Goal: Task Accomplishment & Management: Manage account settings

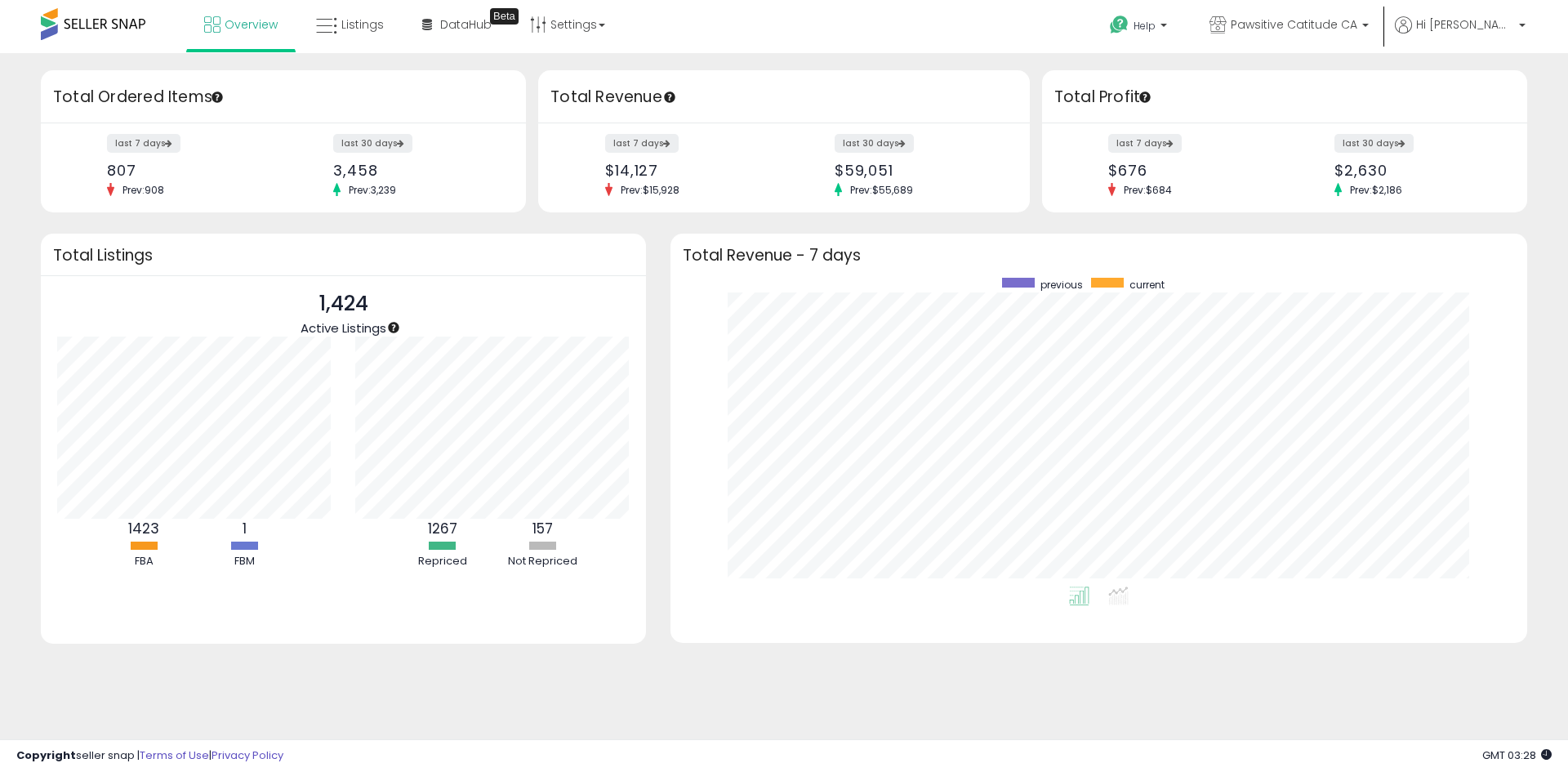
scroll to position [309, 824]
click at [330, 36] on icon at bounding box center [327, 27] width 22 height 22
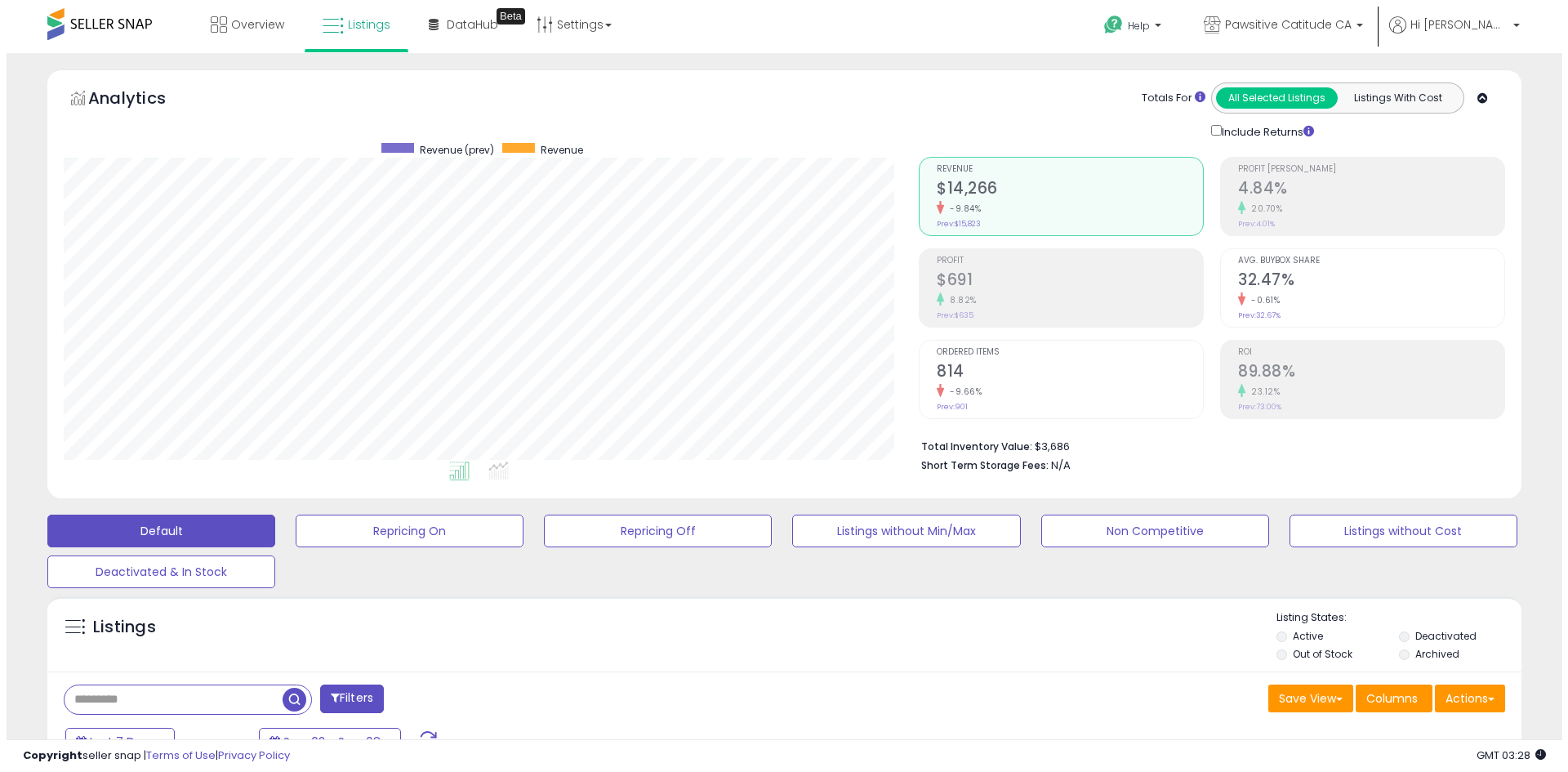
scroll to position [335, 855]
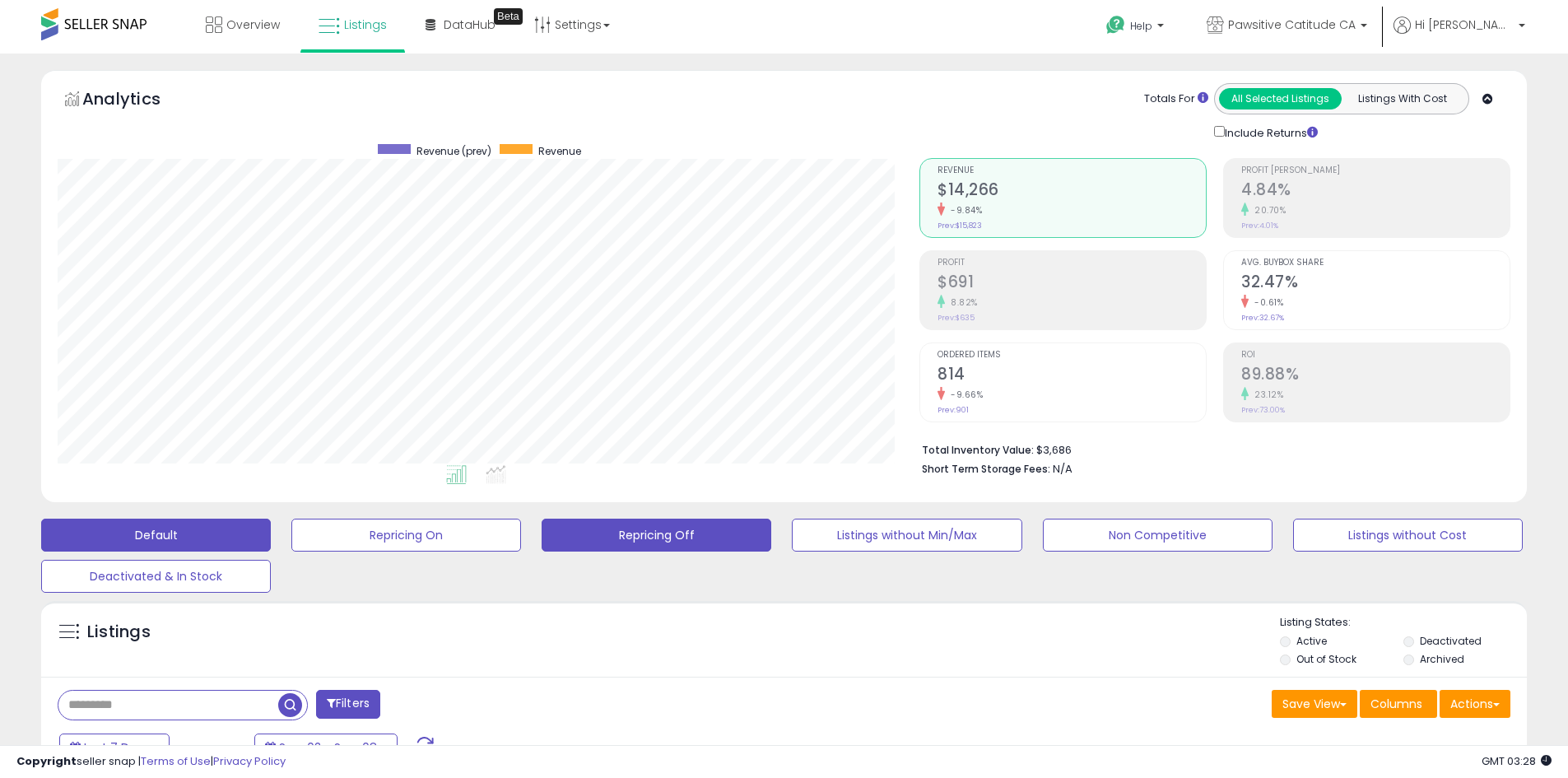
click at [670, 544] on button "Repricing Off" at bounding box center [656, 535] width 230 height 33
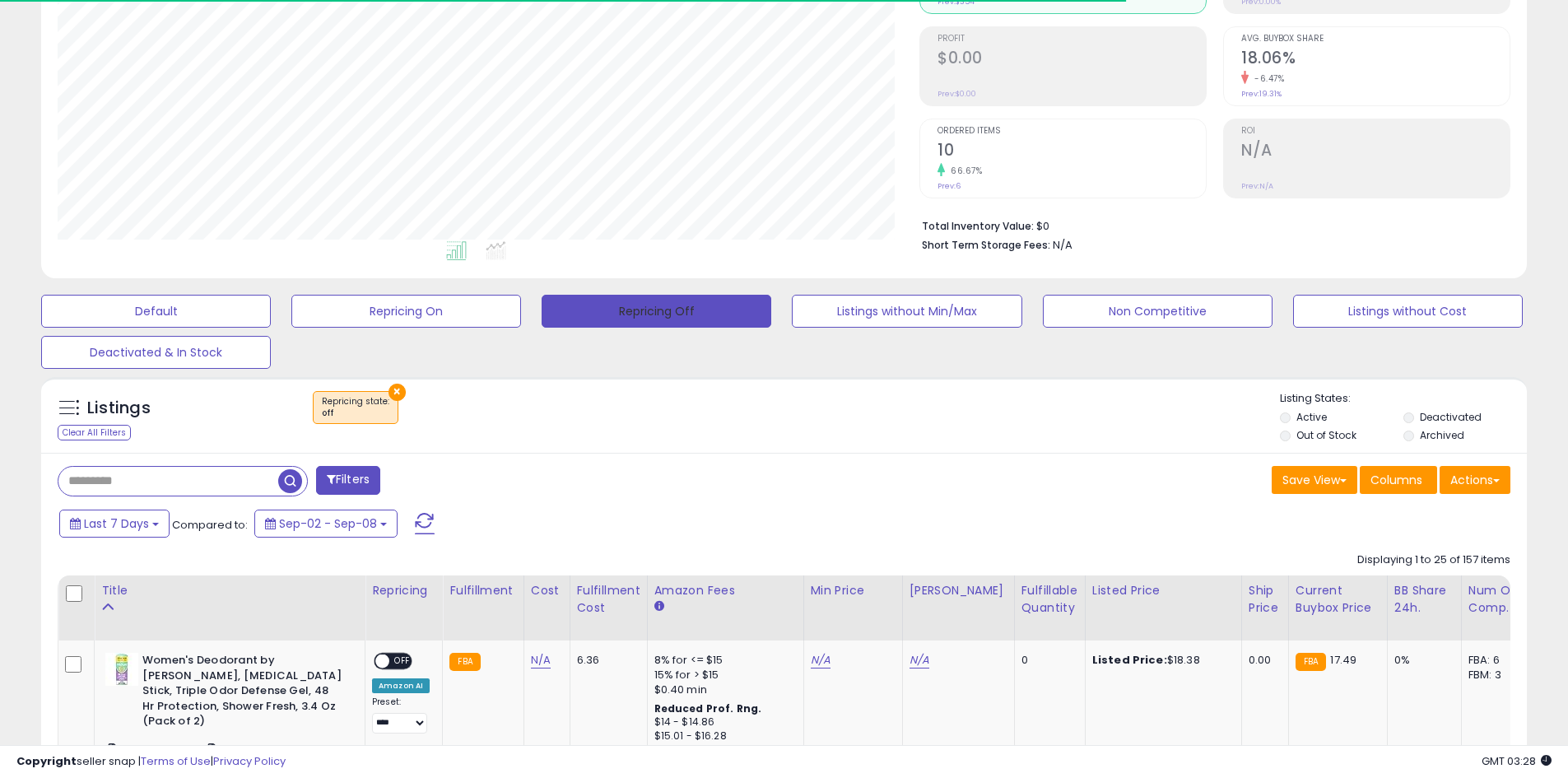
scroll to position [338, 862]
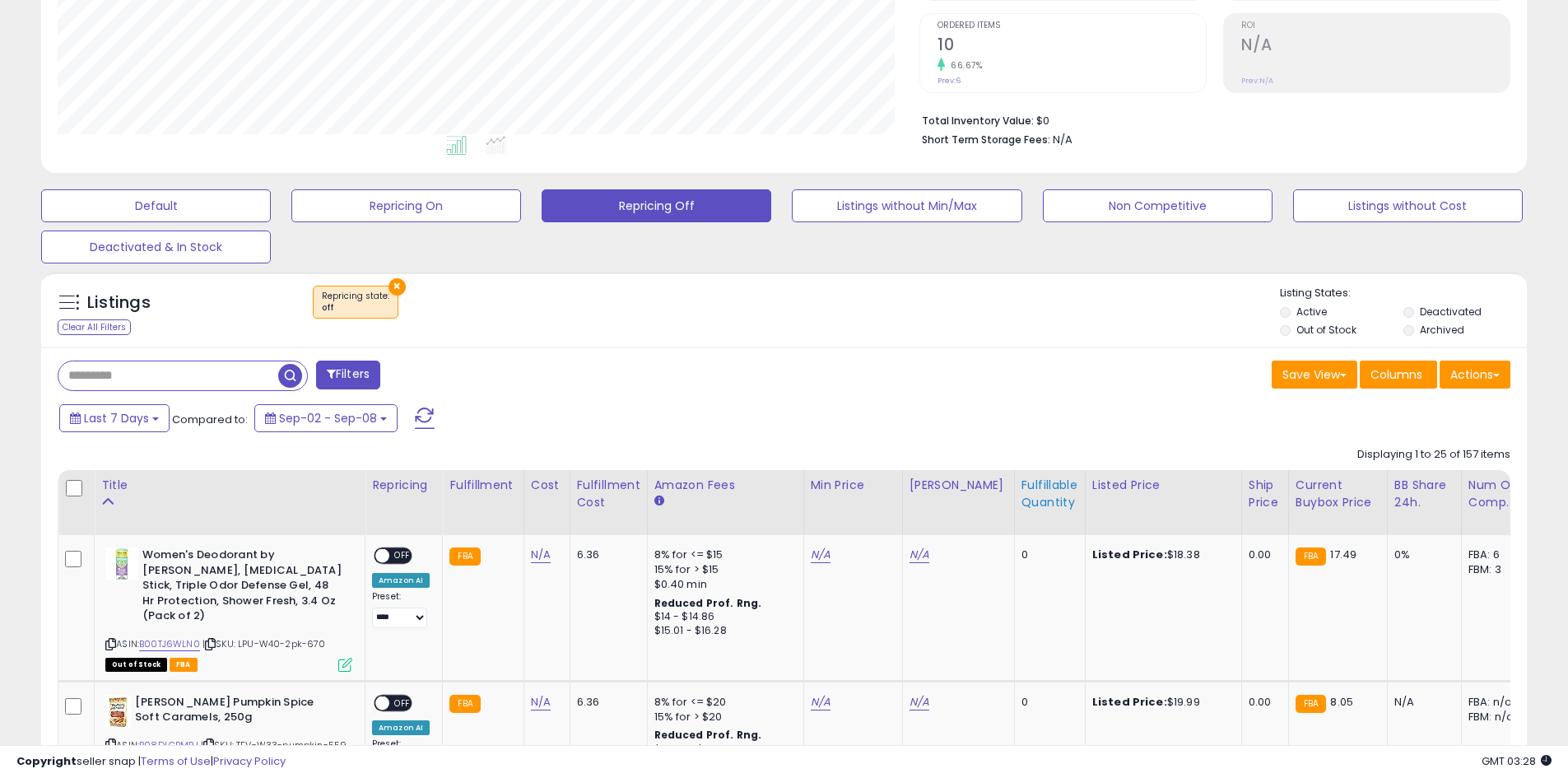
click at [1054, 486] on div "Fulfillable Quantity" at bounding box center [1050, 494] width 57 height 34
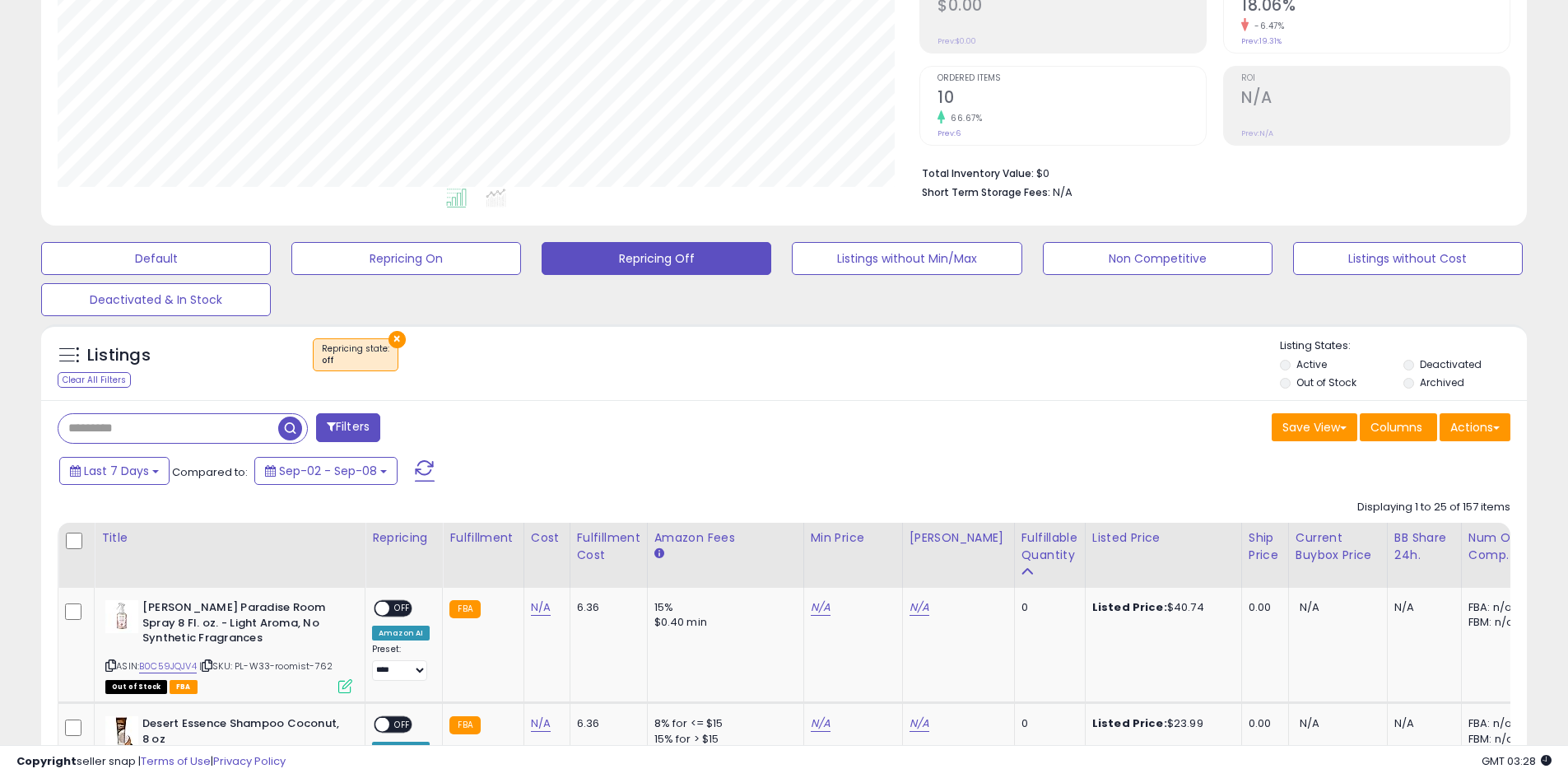
scroll to position [247, 0]
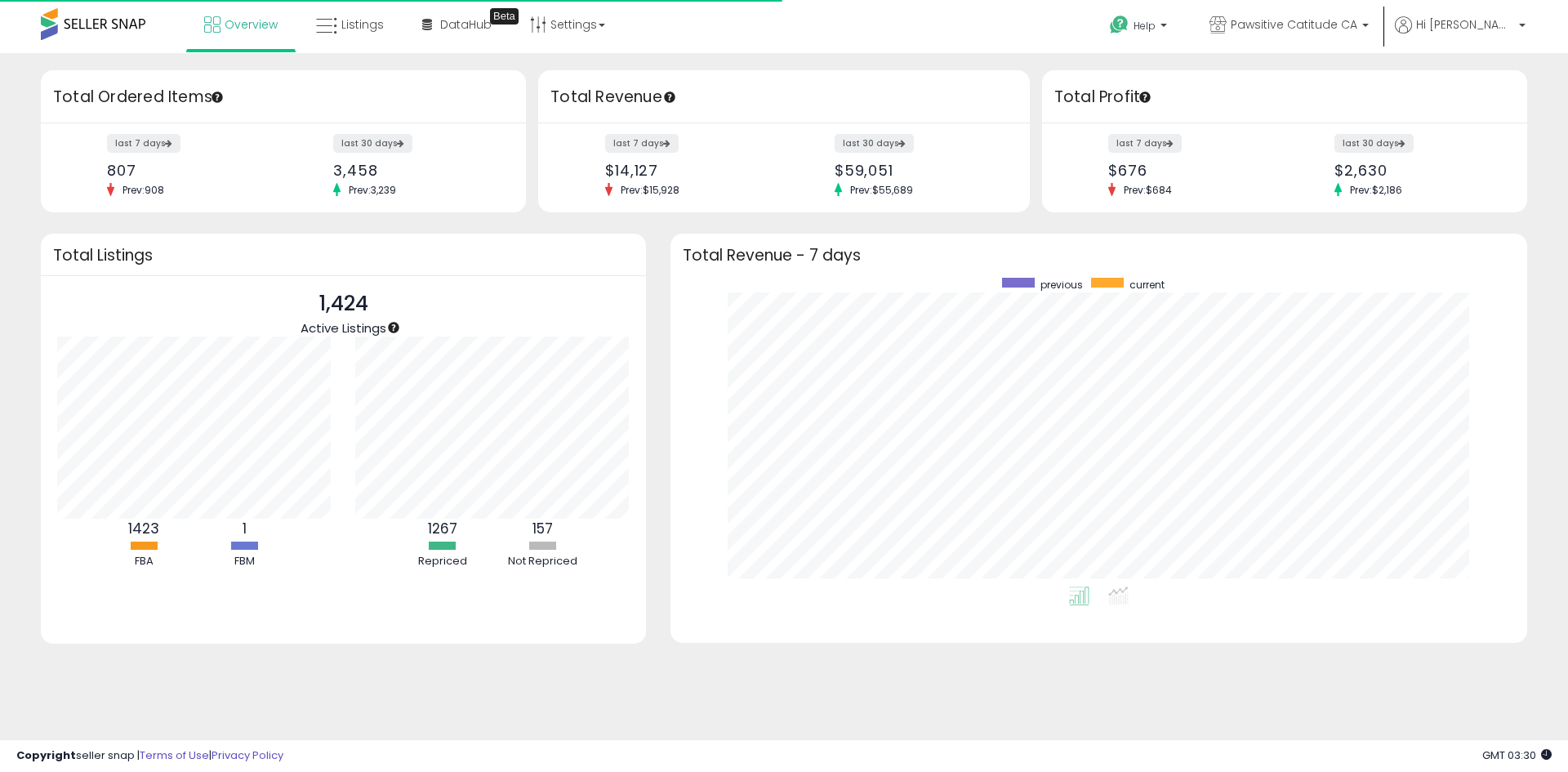
scroll to position [309, 824]
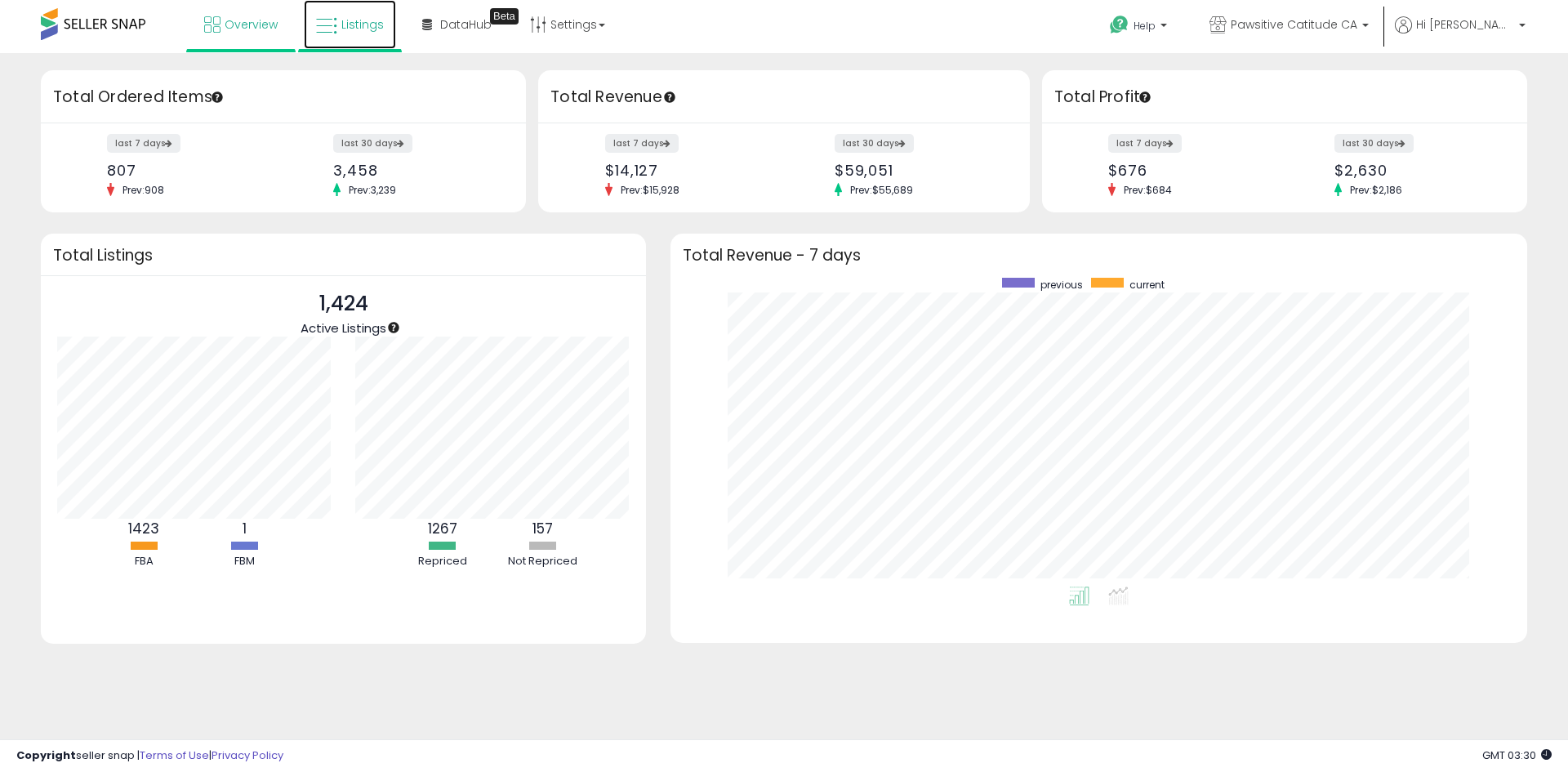
click at [344, 20] on span "Listings" at bounding box center [362, 25] width 42 height 17
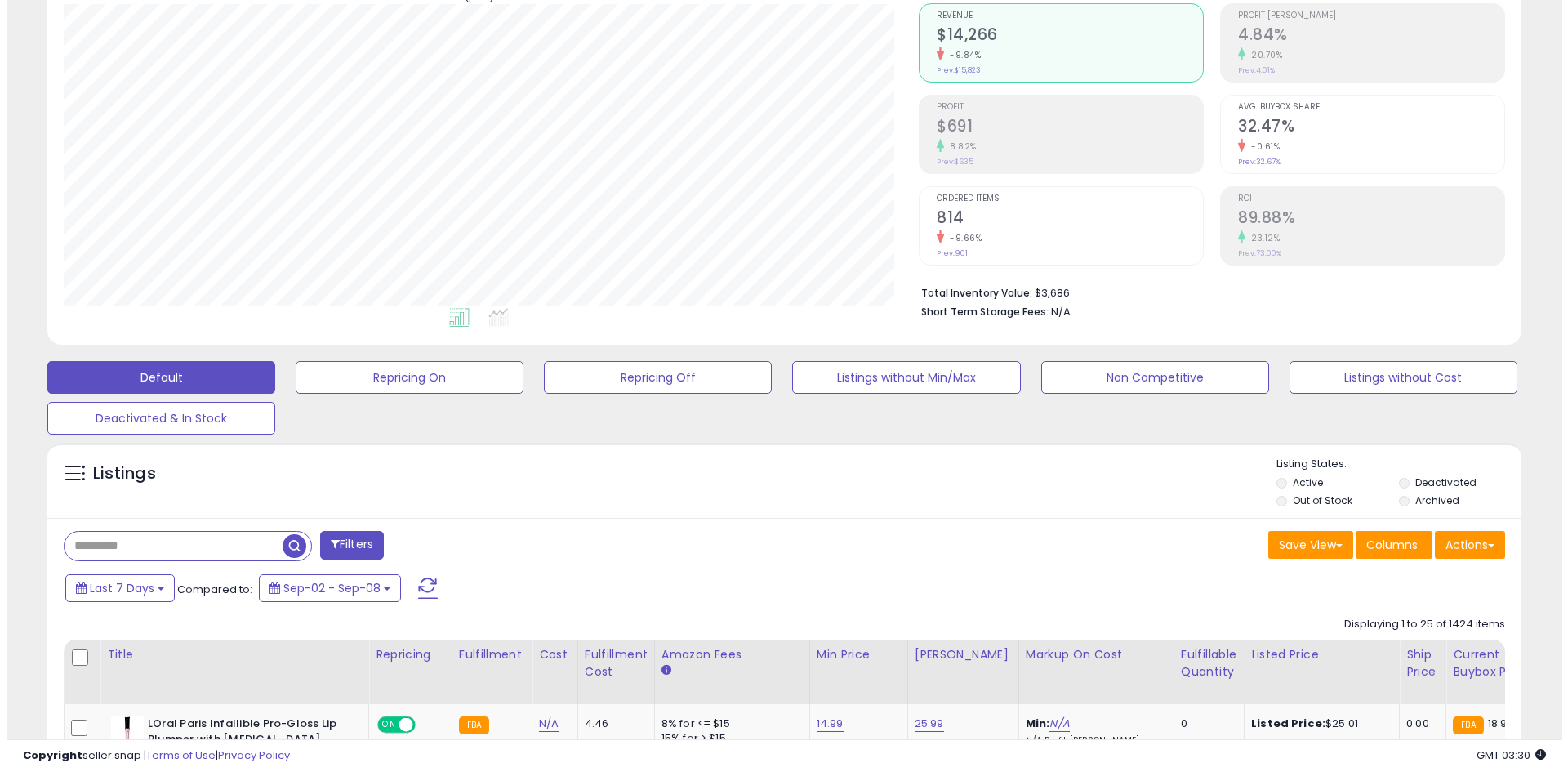
scroll to position [163, 0]
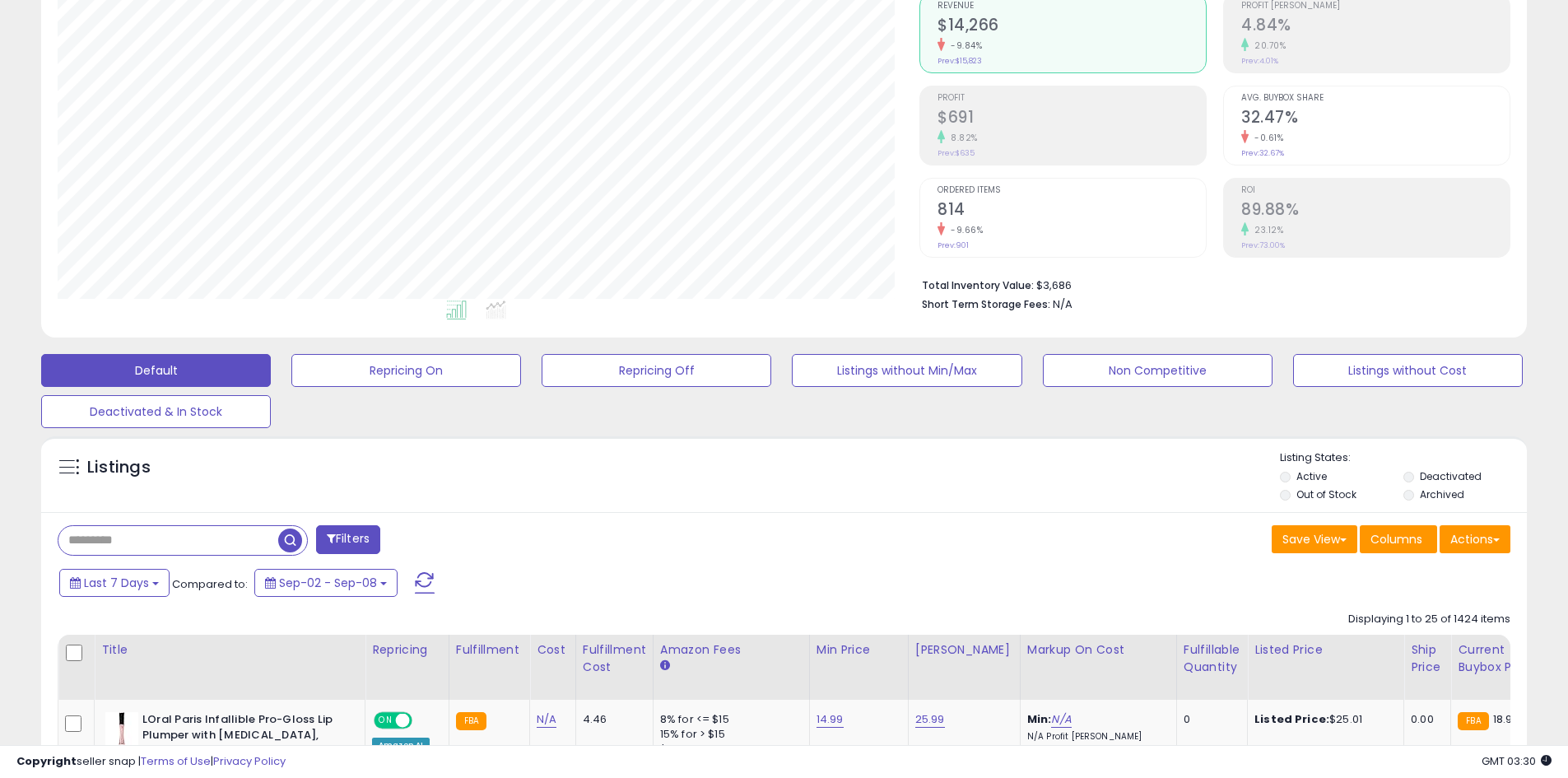
click at [129, 540] on input "text" at bounding box center [168, 540] width 220 height 29
paste input "**********"
type input "**********"
click at [427, 540] on span "button" at bounding box center [432, 540] width 23 height 23
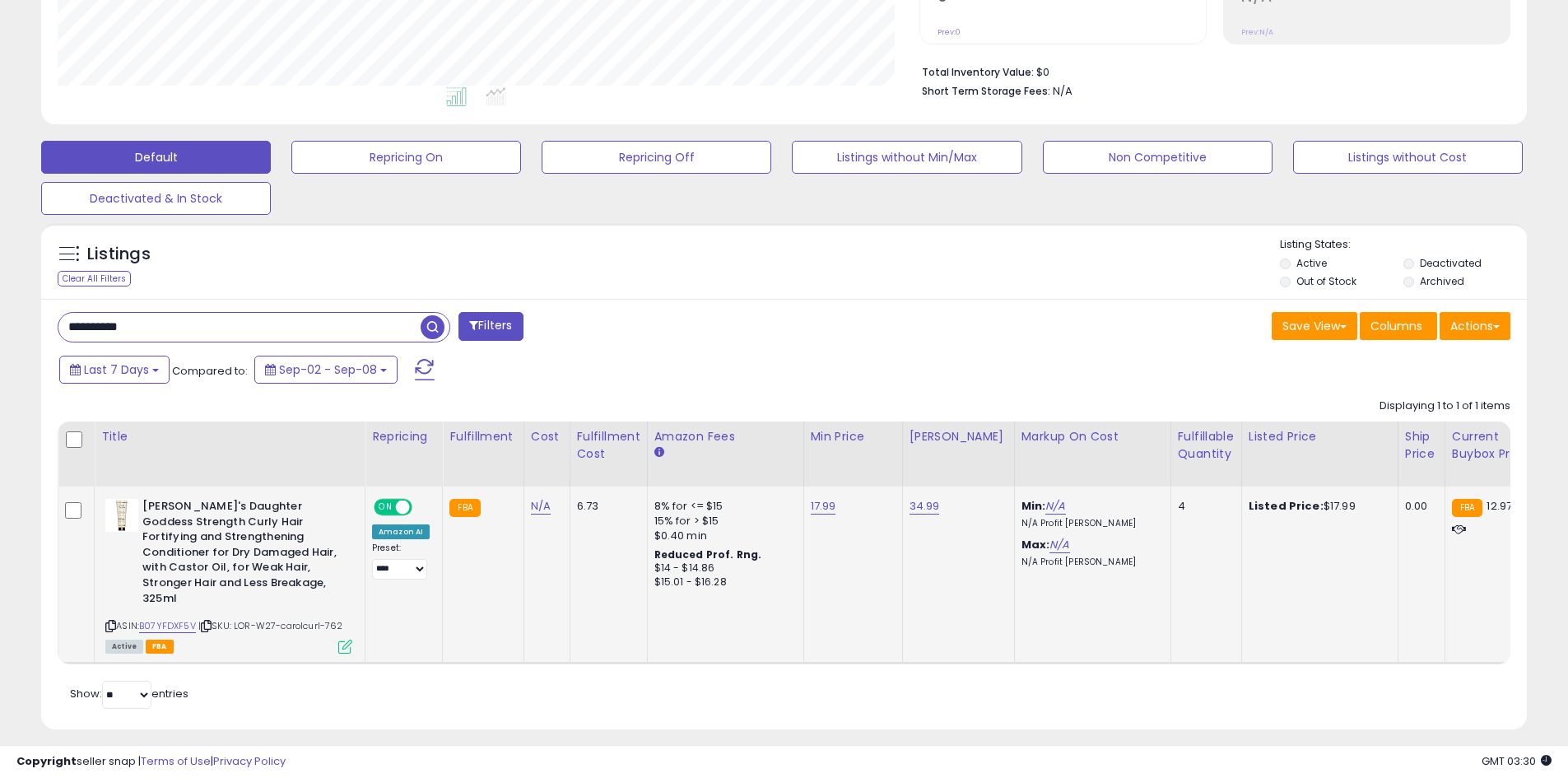
scroll to position [387, 0]
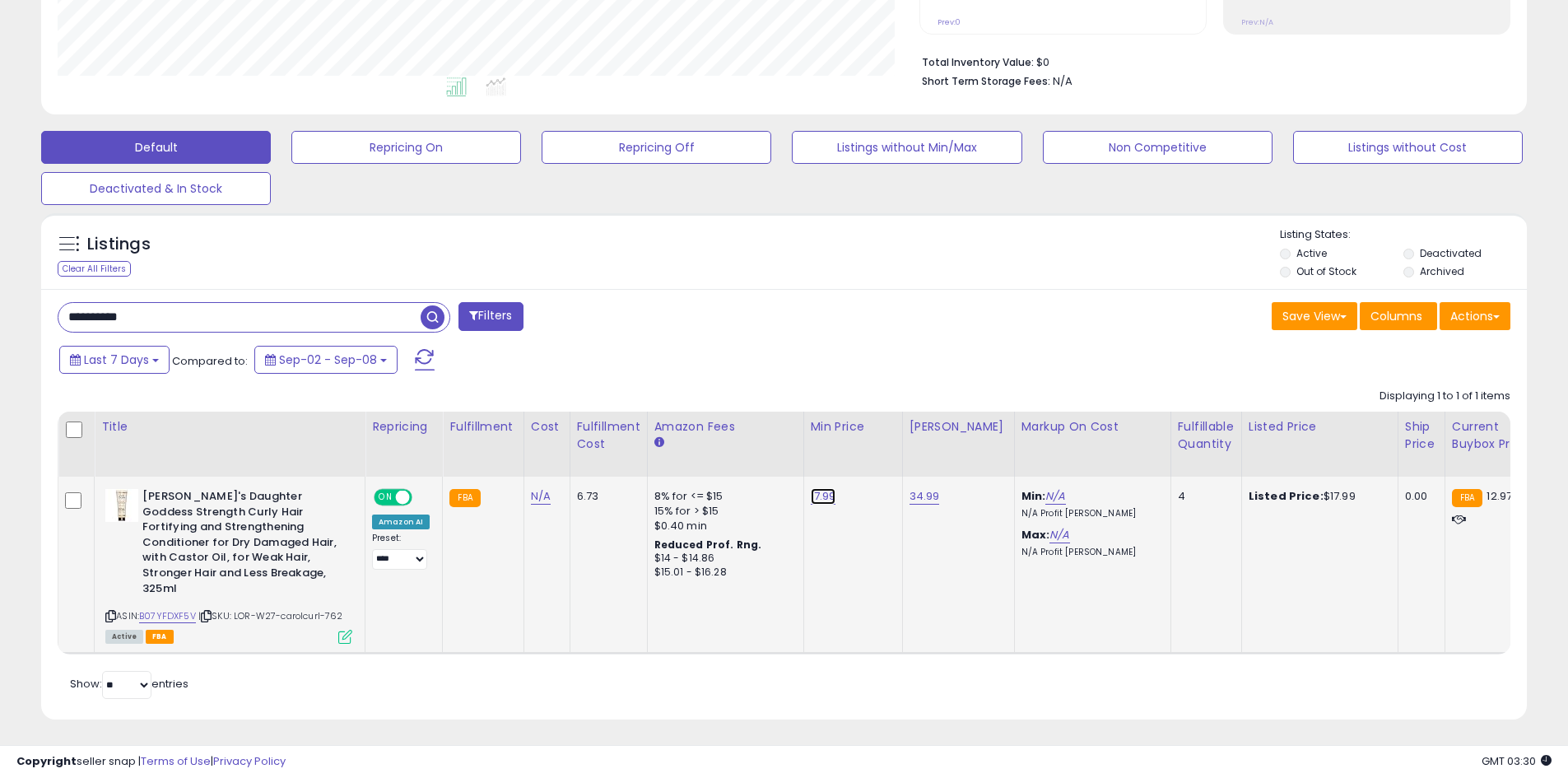
click at [815, 496] on link "17.99" at bounding box center [823, 496] width 25 height 17
drag, startPoint x: 756, startPoint y: 456, endPoint x: 658, endPoint y: 460, distance: 98.1
click at [669, 460] on table "Title Repricing" at bounding box center [1310, 533] width 2504 height 243
type input "*****"
click button "submit" at bounding box center [862, 454] width 28 height 24
